Goal: Task Accomplishment & Management: Complete application form

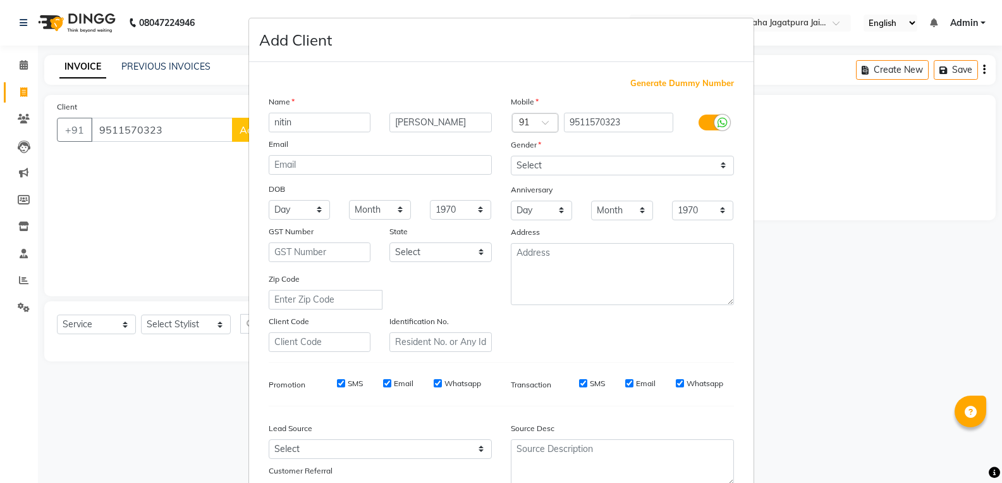
select select "6993"
select select "service"
select select "[DEMOGRAPHIC_DATA]"
click at [148, 202] on ngb-modal-window "Add Client Generate Dummy Number Name [PERSON_NAME] Email DOB Day 01 02 03 04 0…" at bounding box center [501, 241] width 1002 height 483
click at [832, 467] on ngb-modal-window "Add Client Generate Dummy Number Name [PERSON_NAME] Email DOB Day 01 02 03 04 0…" at bounding box center [501, 241] width 1002 height 483
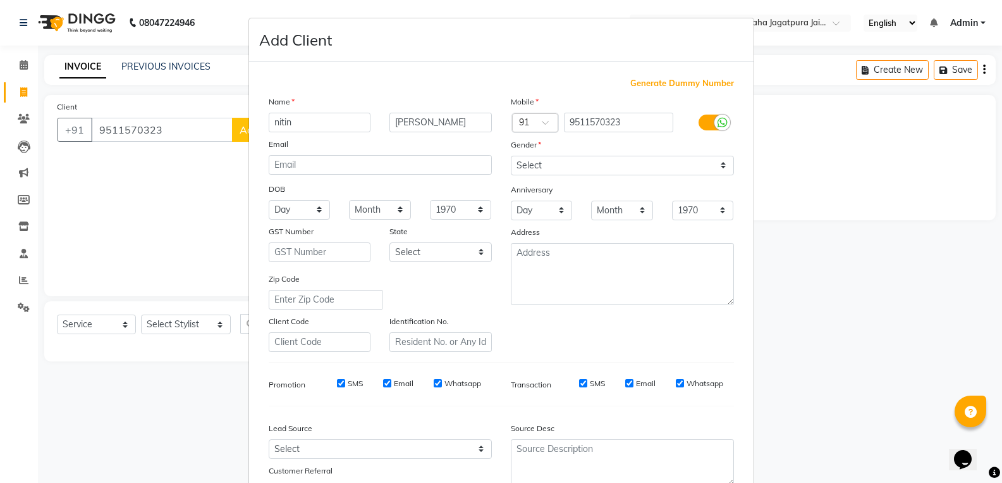
click at [985, 437] on div "Opens Chat This icon Opens the chat window." at bounding box center [969, 437] width 30 height 0
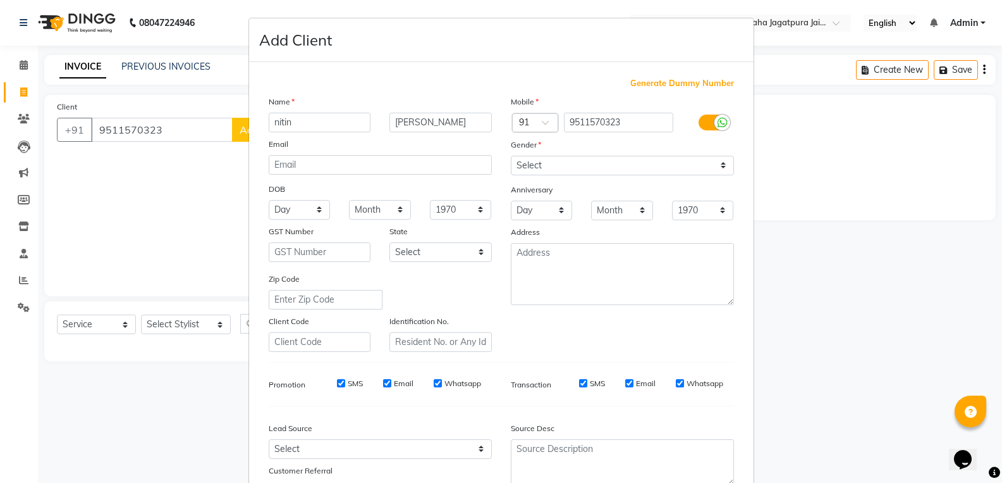
click at [926, 430] on ngb-modal-window "Add Client Generate Dummy Number Name [PERSON_NAME] Email DOB Day 01 02 03 04 0…" at bounding box center [501, 241] width 1002 height 483
click at [977, 428] on ngb-modal-window "Add Client Generate Dummy Number Name [PERSON_NAME] Email DOB Day 01 02 03 04 0…" at bounding box center [501, 241] width 1002 height 483
click at [990, 433] on ngb-modal-window "Add Client Generate Dummy Number Name [PERSON_NAME] Email DOB Day 01 02 03 04 0…" at bounding box center [501, 241] width 1002 height 483
click at [987, 410] on ngb-modal-window "Add Client Generate Dummy Number Name [PERSON_NAME] Email DOB Day 01 02 03 04 0…" at bounding box center [501, 241] width 1002 height 483
click at [990, 422] on ngb-modal-window "Add Client Generate Dummy Number Name [PERSON_NAME] Email DOB Day 01 02 03 04 0…" at bounding box center [501, 241] width 1002 height 483
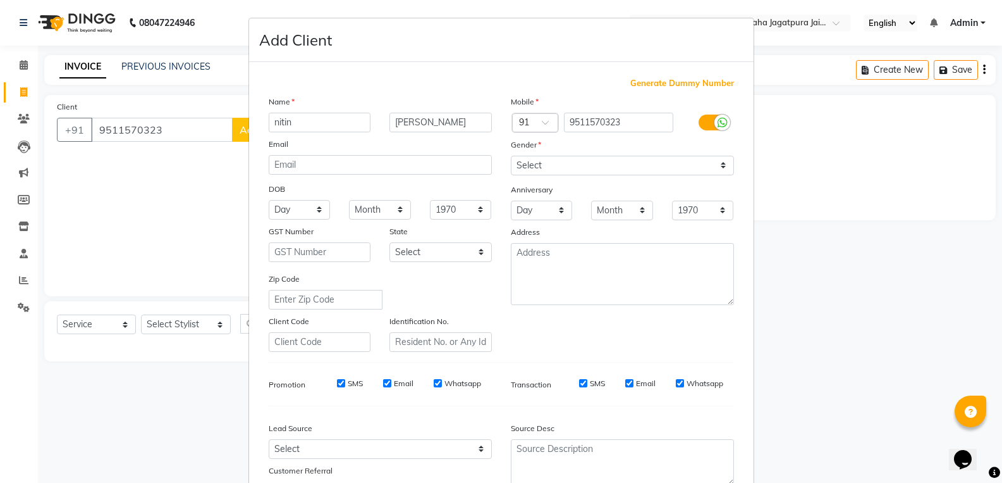
click at [990, 438] on ngb-modal-window "Add Client Generate Dummy Number Name [PERSON_NAME] Email DOB Day 01 02 03 04 0…" at bounding box center [501, 241] width 1002 height 483
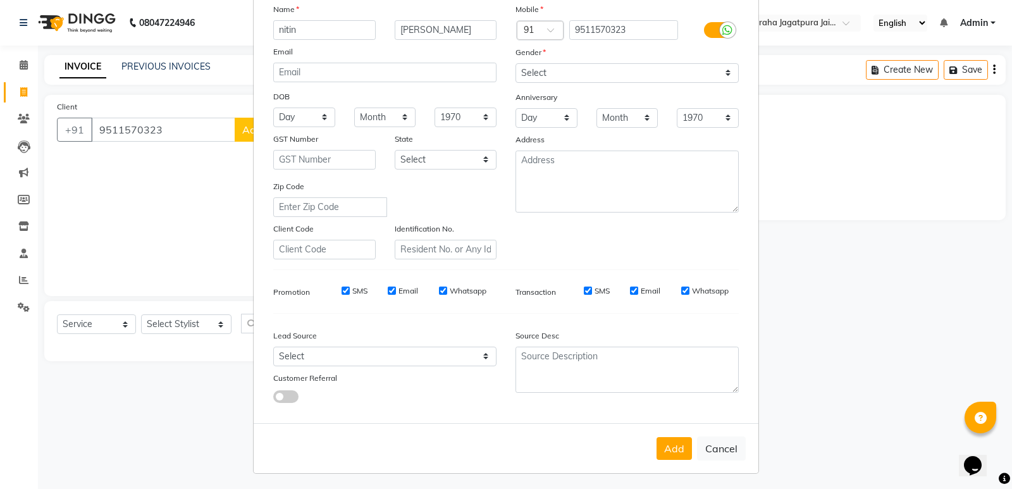
scroll to position [94, 0]
drag, startPoint x: 997, startPoint y: 268, endPoint x: 1011, endPoint y: 268, distance: 13.3
click at [1002, 268] on ngb-modal-window "Add Client Generate Dummy Number Name [PERSON_NAME] Email DOB Day 01 02 03 04 0…" at bounding box center [506, 244] width 1012 height 489
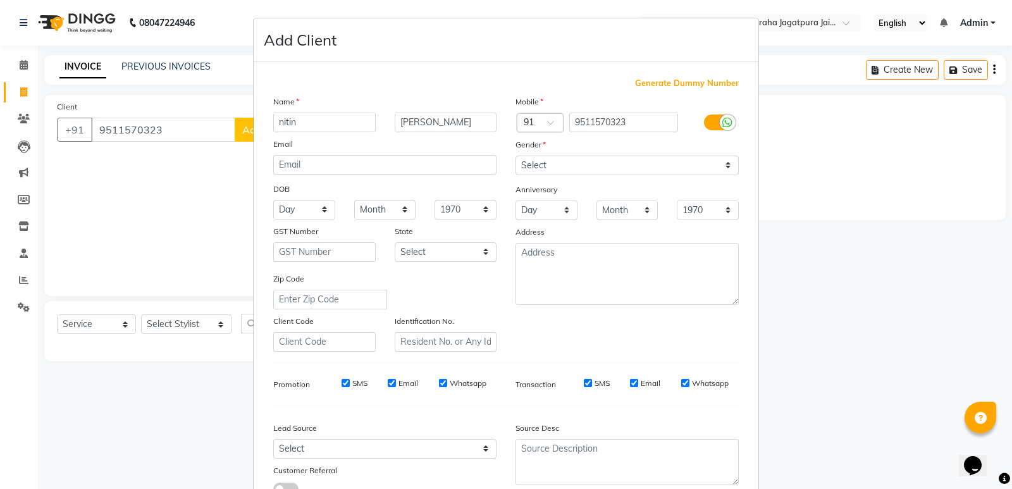
click at [861, 284] on ngb-modal-window "Add Client Generate Dummy Number Name [PERSON_NAME] Email DOB Day 01 02 03 04 0…" at bounding box center [506, 244] width 1012 height 489
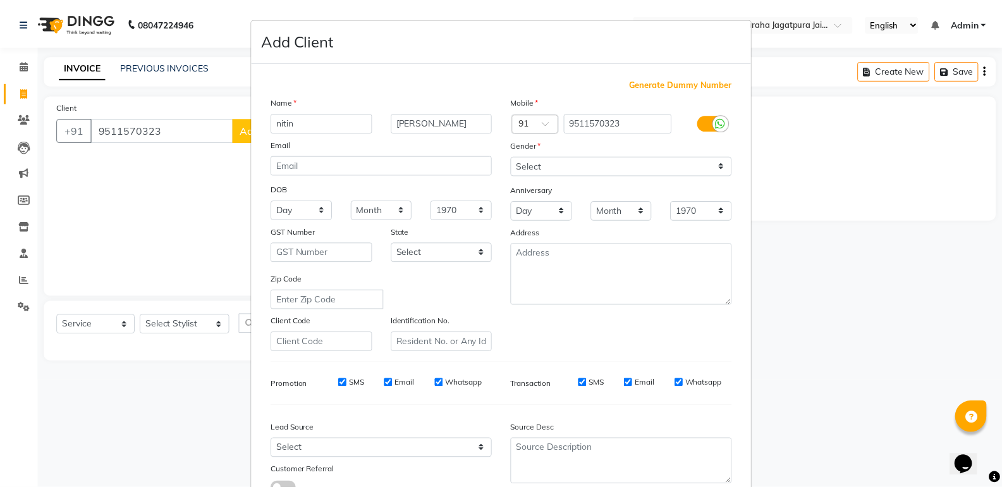
scroll to position [95, 0]
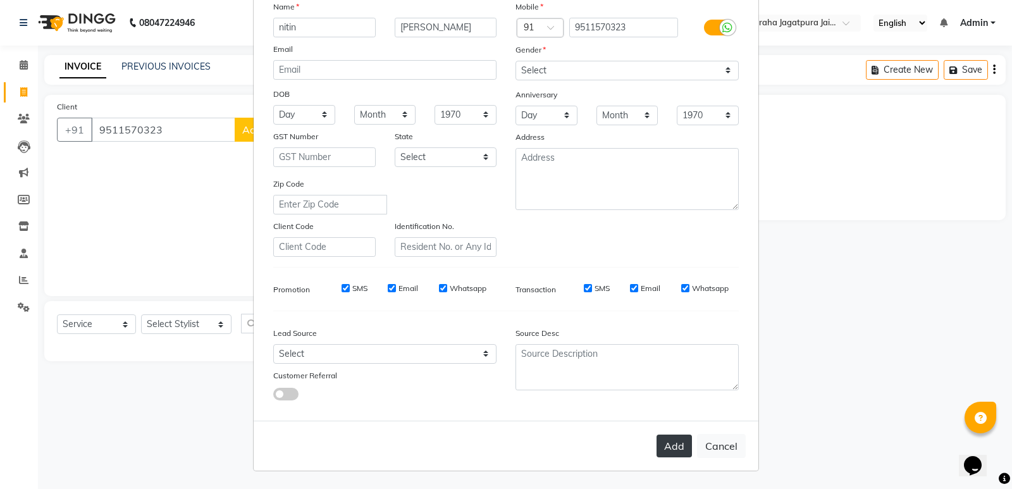
click at [669, 449] on button "Add" at bounding box center [674, 446] width 35 height 23
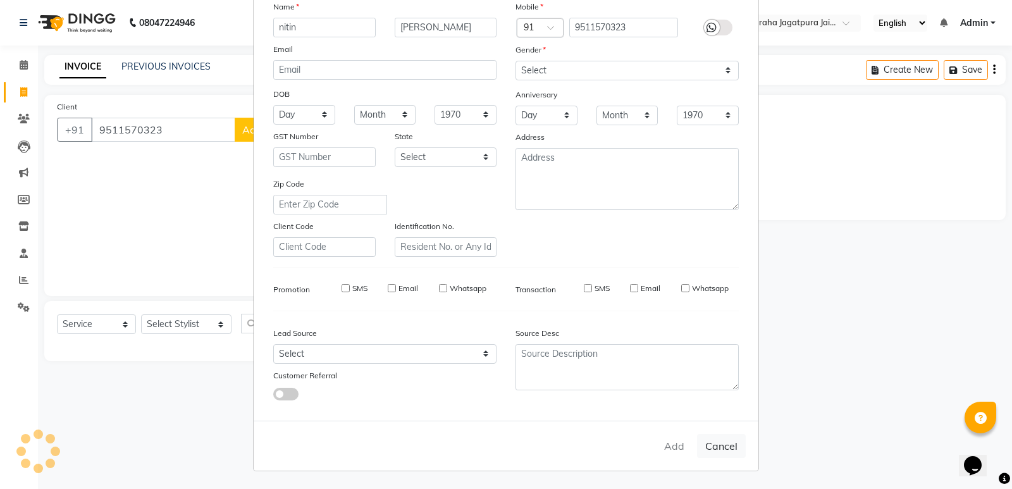
select select
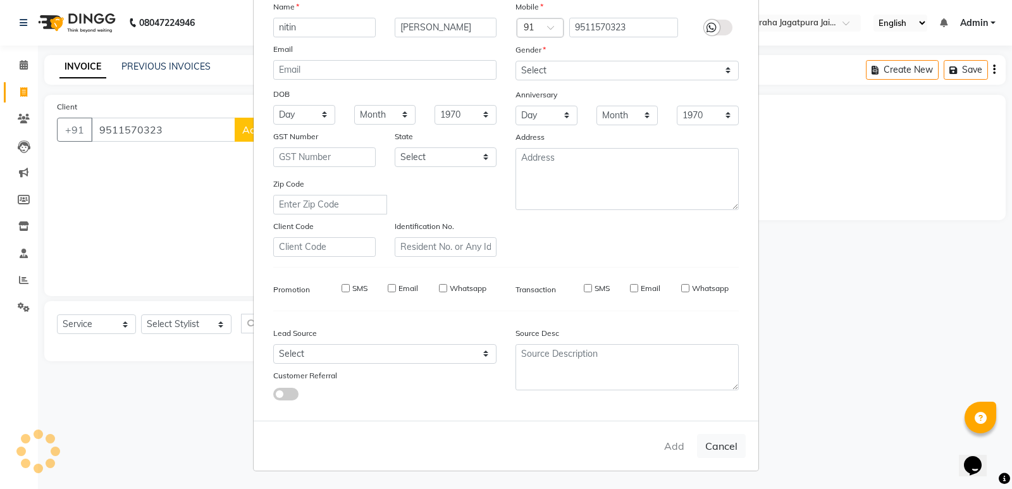
select select
checkbox input "false"
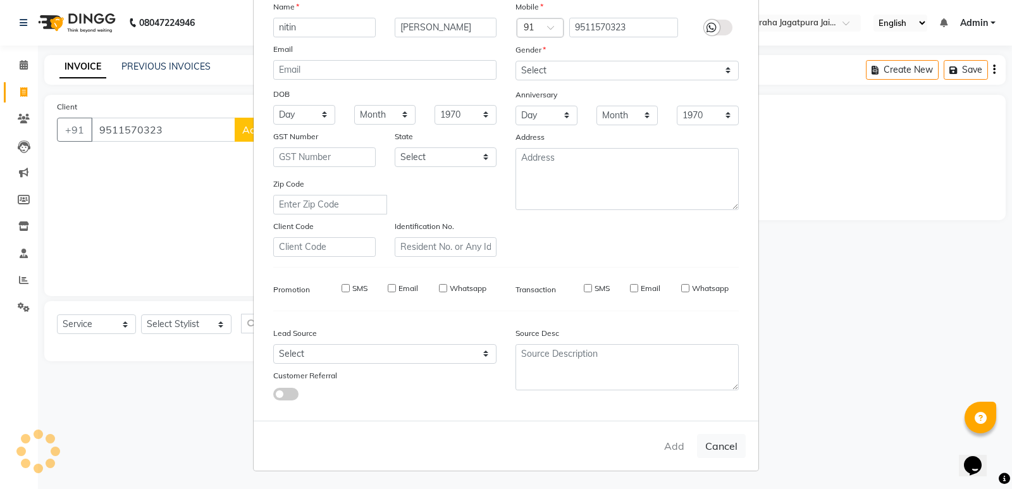
checkbox input "false"
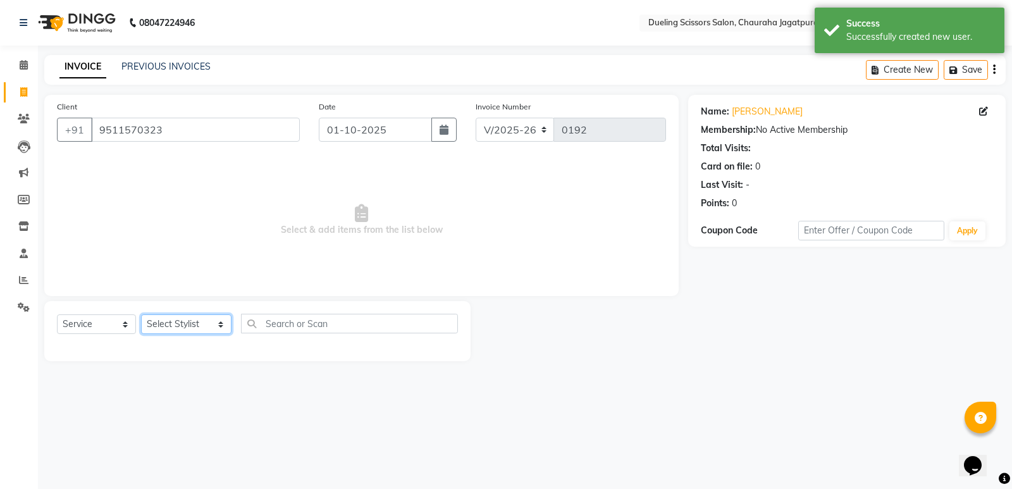
click at [207, 322] on select "Select Stylist [PERSON_NAME] [PERSON_NAME] [PERSON_NAME] [PERSON_NAME] [PERSON_…" at bounding box center [186, 324] width 90 height 20
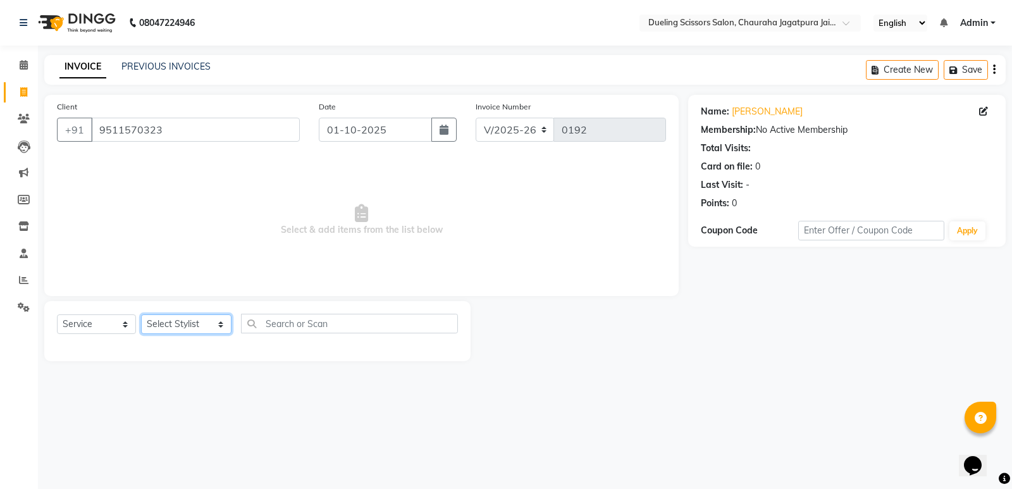
select select "62033"
click at [141, 314] on select "Select Stylist [PERSON_NAME] [PERSON_NAME] [PERSON_NAME] [PERSON_NAME] [PERSON_…" at bounding box center [186, 324] width 90 height 20
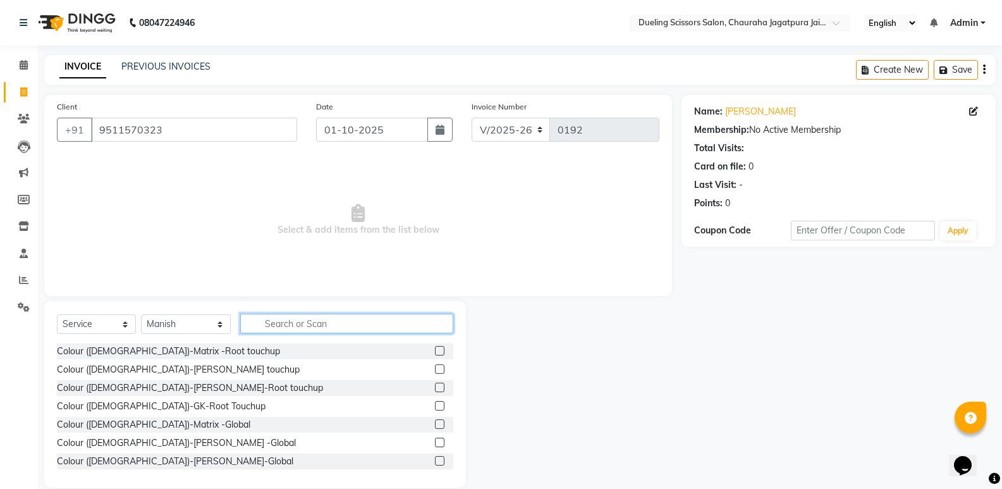
click at [260, 324] on input "text" at bounding box center [346, 324] width 213 height 20
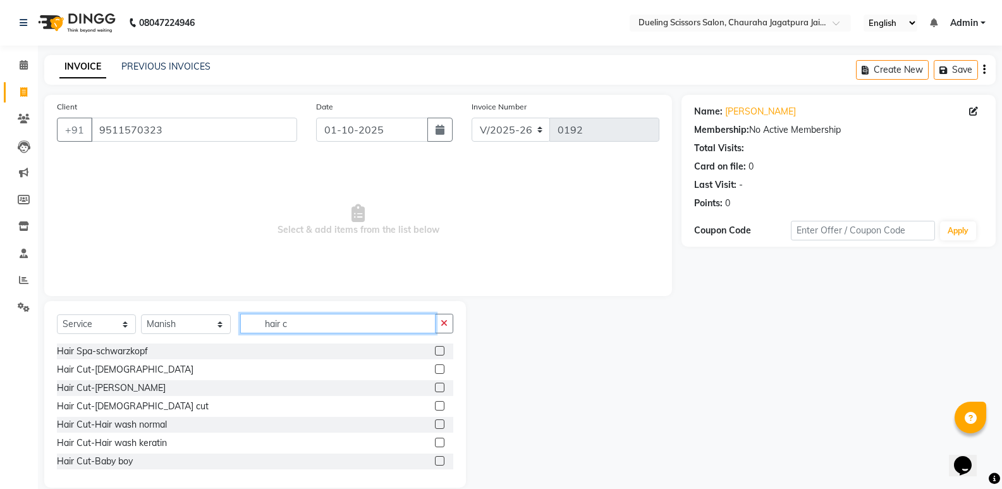
type input "hair c"
click at [435, 369] on label at bounding box center [439, 368] width 9 height 9
click at [435, 369] on input "checkbox" at bounding box center [439, 370] width 8 height 8
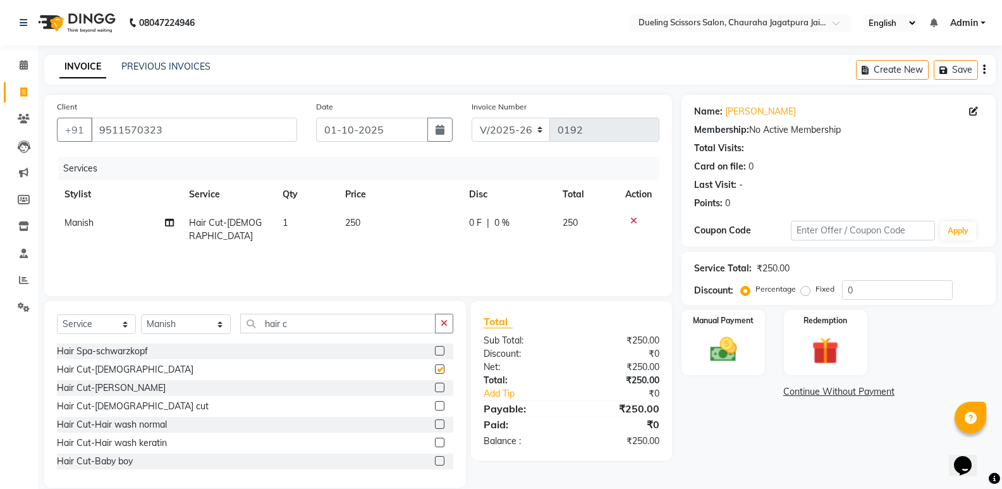
checkbox input "false"
click at [208, 324] on select "Select Stylist [PERSON_NAME] [PERSON_NAME] [PERSON_NAME] [PERSON_NAME] [PERSON_…" at bounding box center [186, 324] width 90 height 20
select select "81704"
click at [141, 314] on select "Select Stylist [PERSON_NAME] [PERSON_NAME] [PERSON_NAME] [PERSON_NAME] [PERSON_…" at bounding box center [186, 324] width 90 height 20
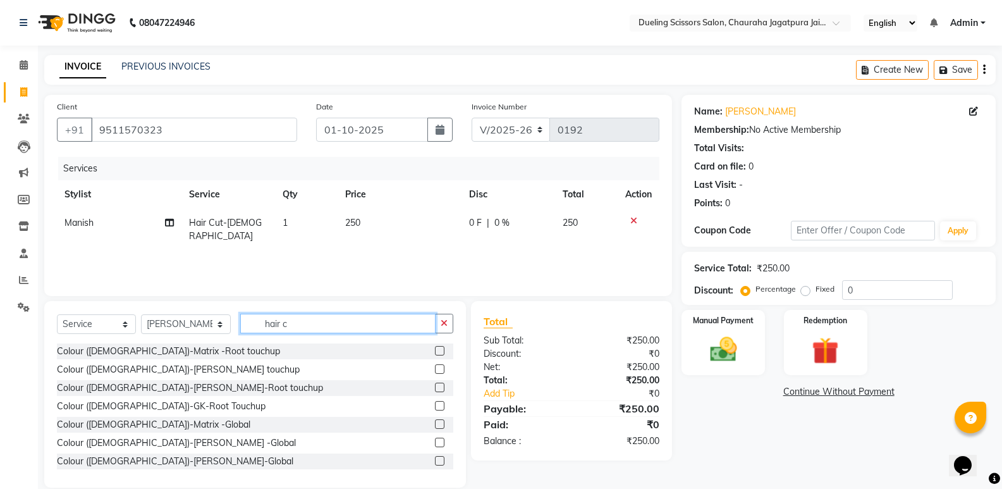
click at [279, 322] on input "hair c" at bounding box center [337, 324] width 195 height 20
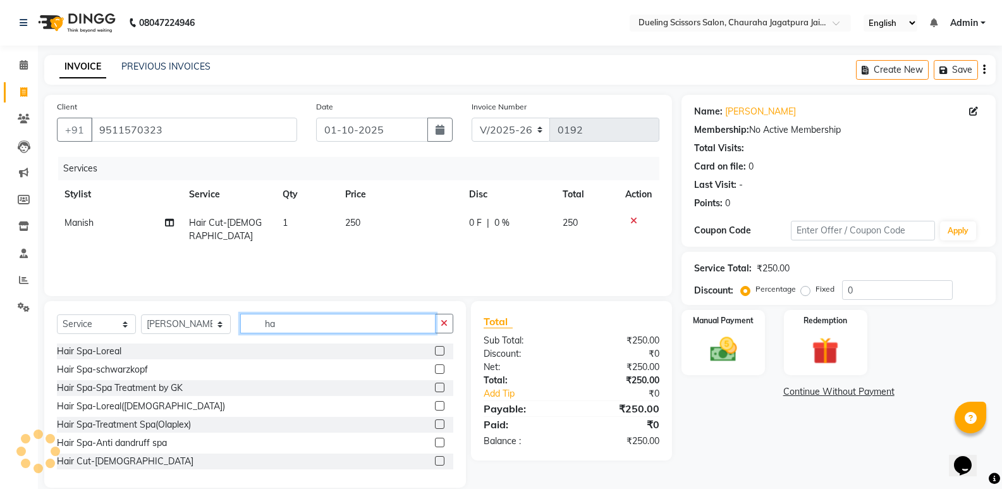
type input "h"
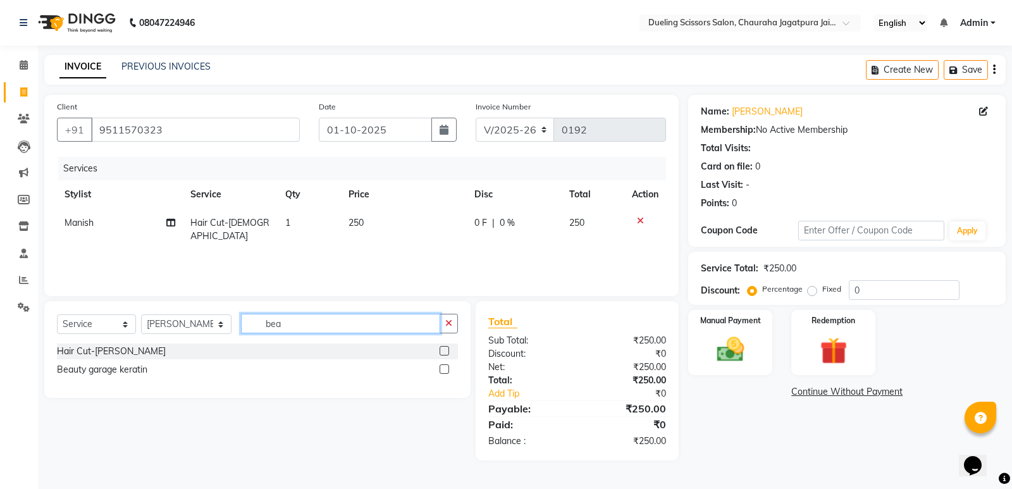
type input "bea"
click at [443, 350] on label at bounding box center [444, 350] width 9 height 9
click at [443, 350] on input "checkbox" at bounding box center [444, 351] width 8 height 8
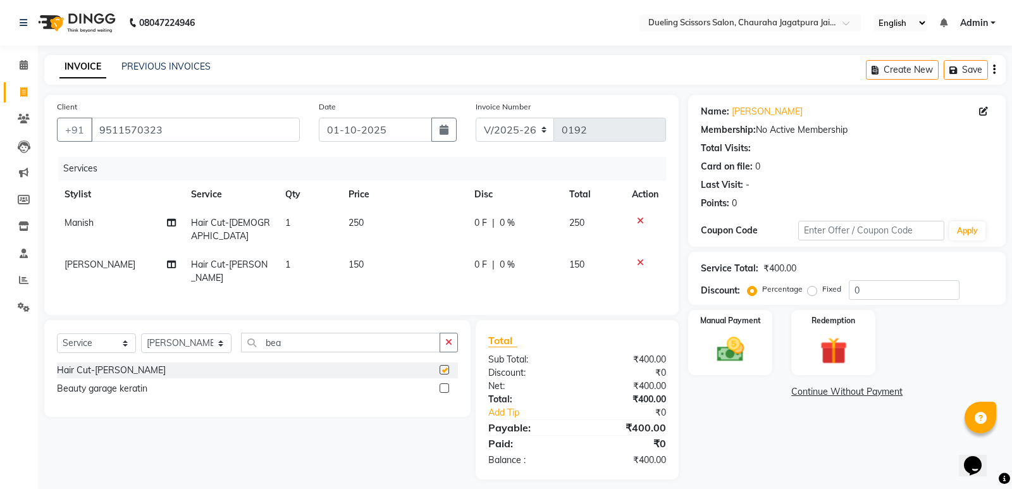
checkbox input "false"
click at [724, 337] on img at bounding box center [731, 349] width 46 height 32
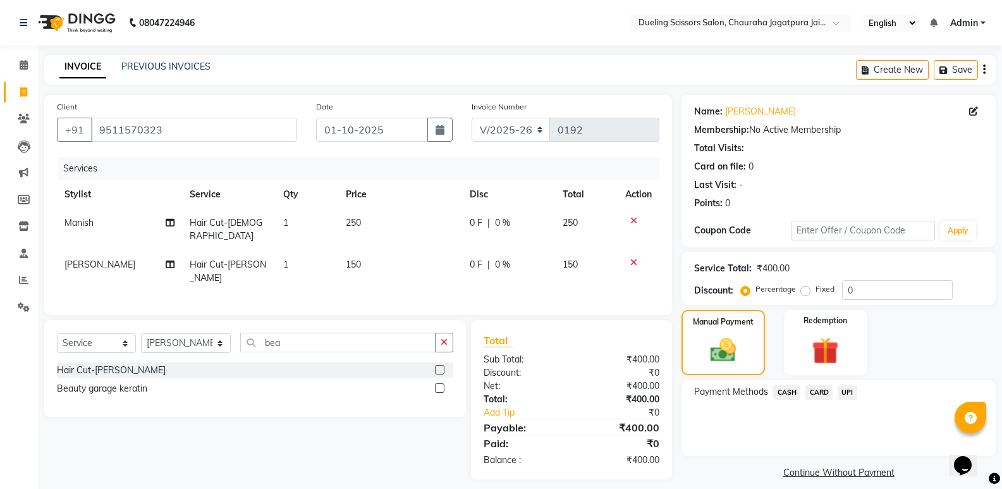
click at [853, 396] on span "UPI" at bounding box center [848, 392] width 20 height 15
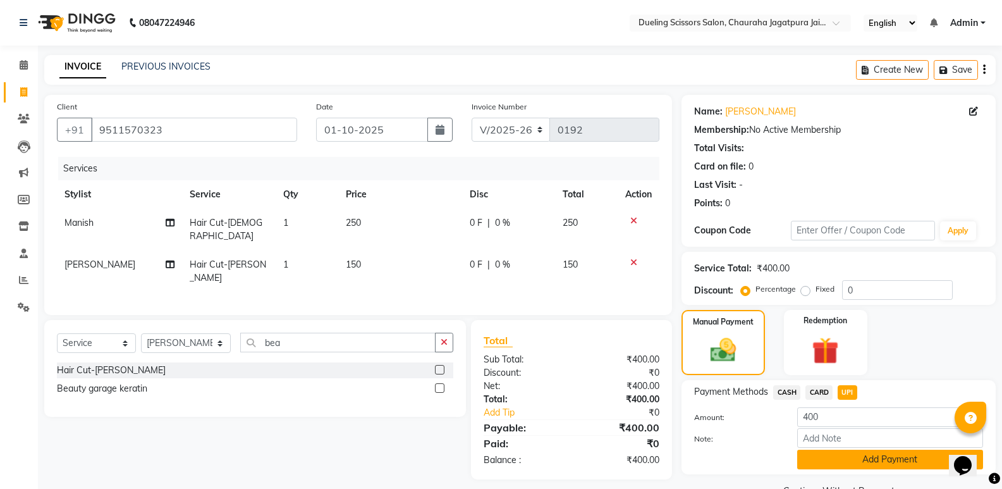
click at [899, 459] on button "Add Payment" at bounding box center [891, 460] width 186 height 20
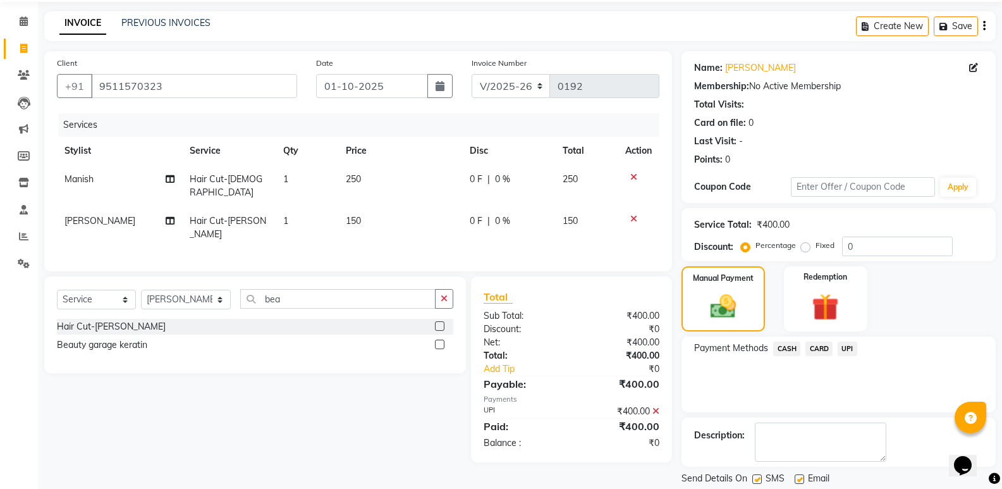
scroll to position [83, 0]
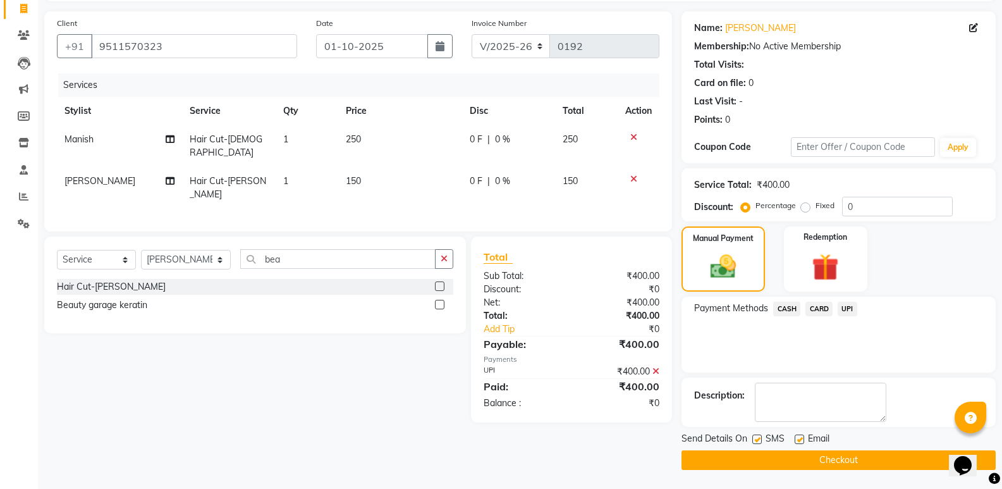
click at [843, 460] on button "Checkout" at bounding box center [839, 460] width 314 height 20
